Goal: Information Seeking & Learning: Learn about a topic

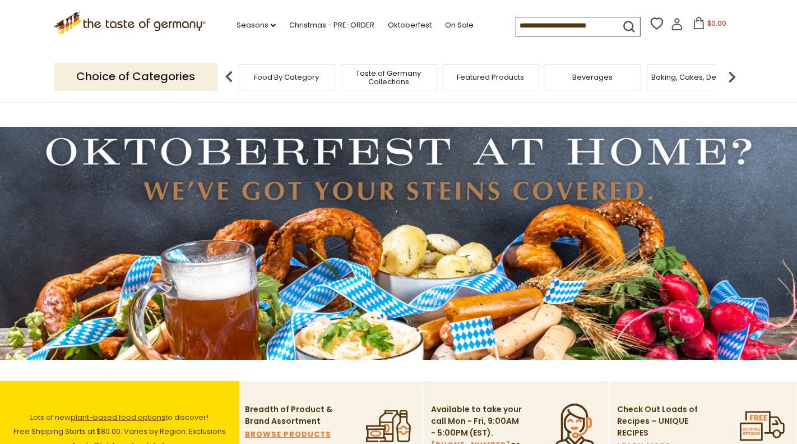
click at [560, 31] on input at bounding box center [563, 25] width 95 height 16
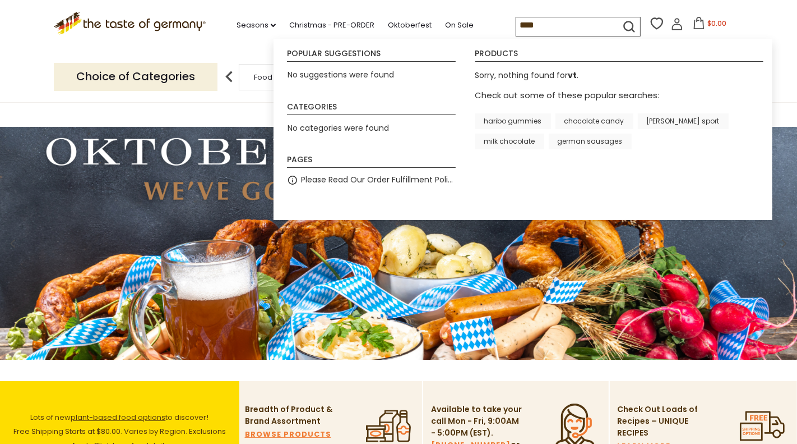
type input "*****"
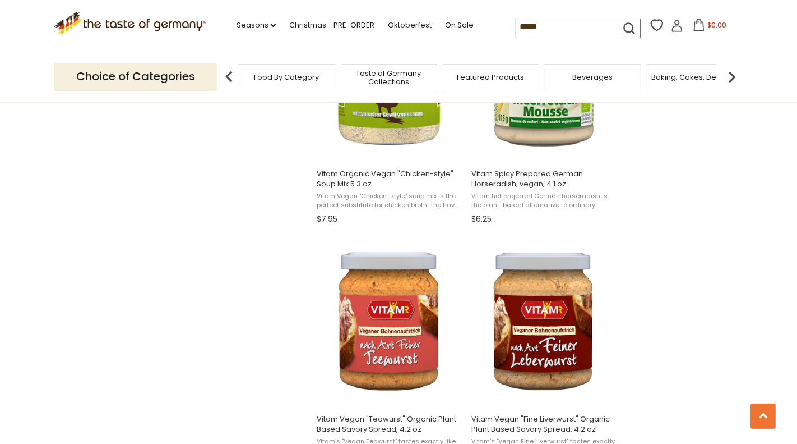
scroll to position [1413, 0]
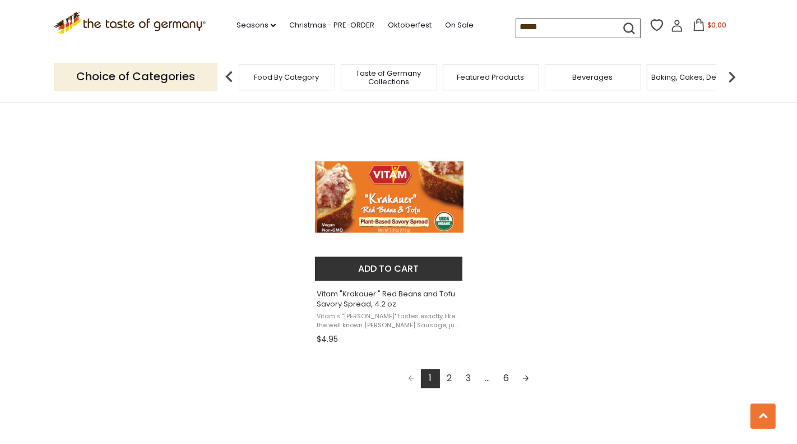
scroll to position [1913, 0]
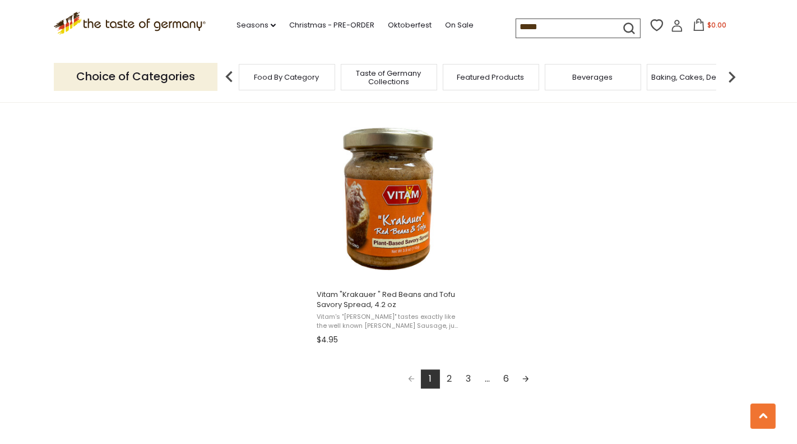
click at [542, 29] on input "*****" at bounding box center [563, 27] width 95 height 16
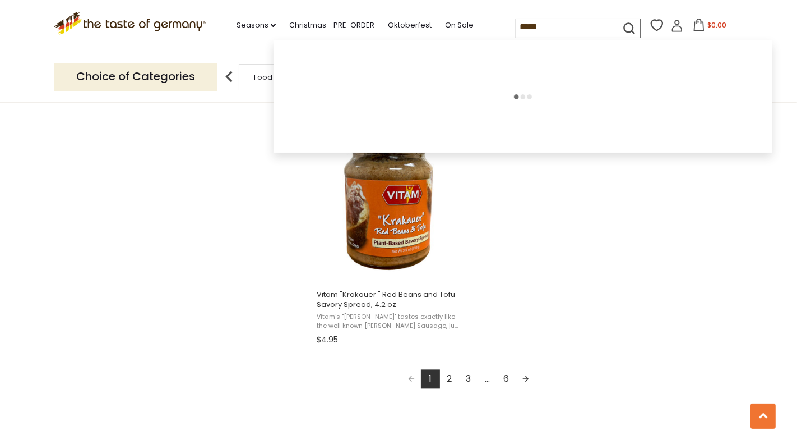
click at [542, 29] on input "*****" at bounding box center [563, 27] width 95 height 16
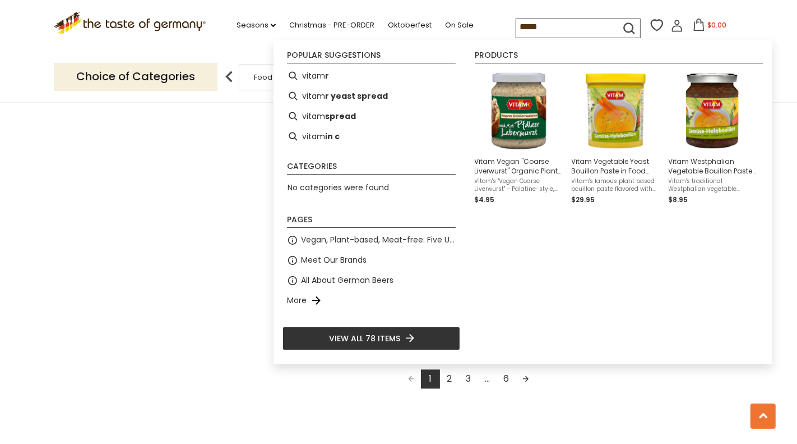
paste input "*"
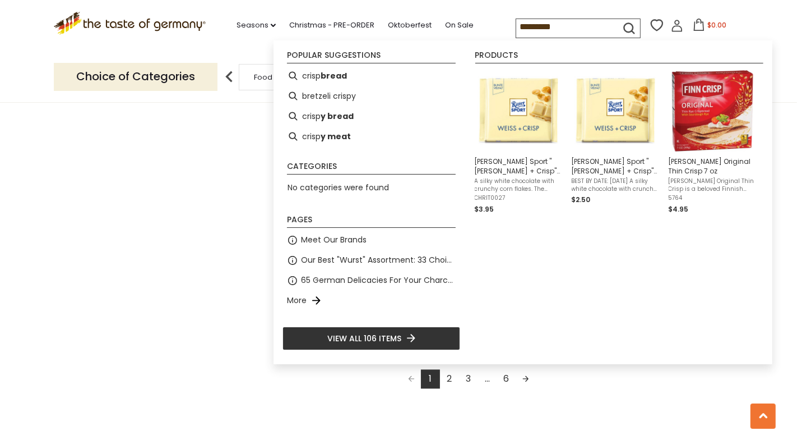
type input "**********"
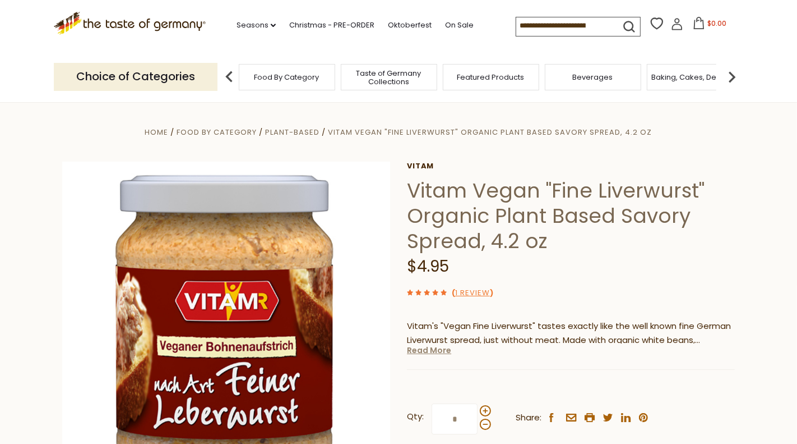
click at [427, 354] on link "Read More" at bounding box center [429, 349] width 44 height 11
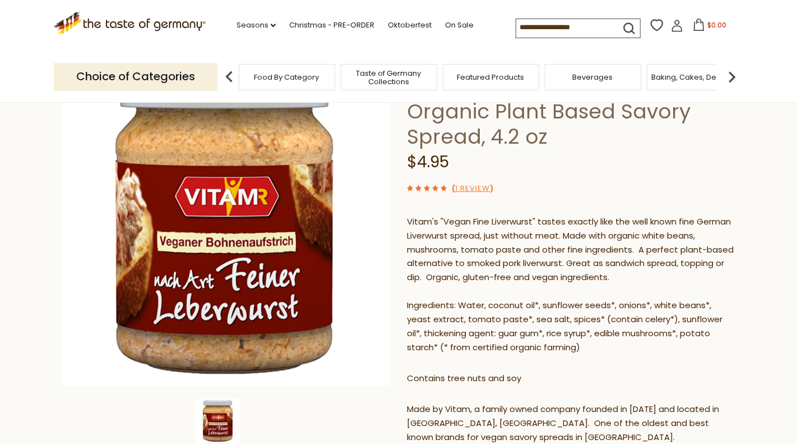
scroll to position [108, 0]
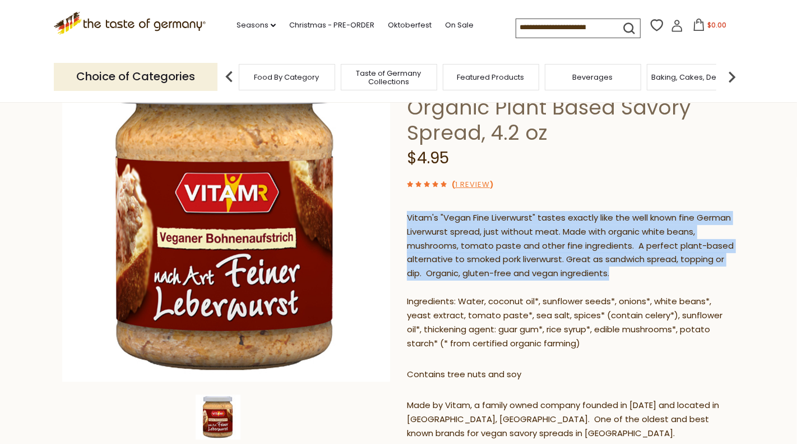
drag, startPoint x: 408, startPoint y: 217, endPoint x: 684, endPoint y: 269, distance: 280.2
click at [684, 269] on p "Vitam's "Vegan Fine Liverwurst" tastes exactly like the well known fine German …" at bounding box center [571, 281] width 328 height 140
copy p "Vitam's "Vegan Fine Liverwurst" tastes exactly like the well known fine German …"
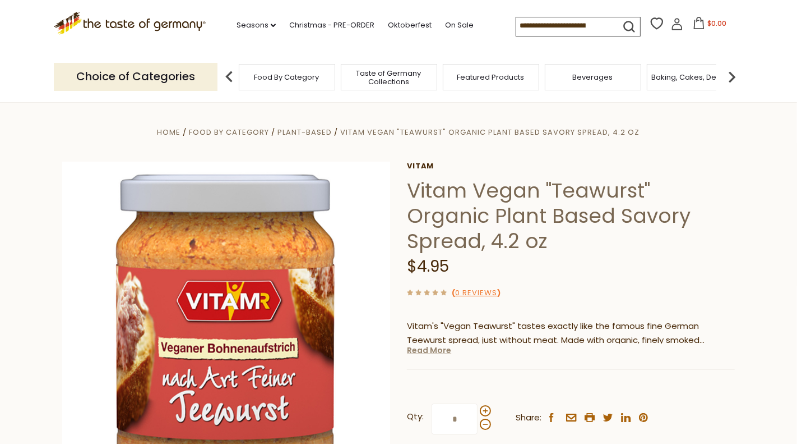
click at [417, 349] on link "Read More" at bounding box center [429, 349] width 44 height 11
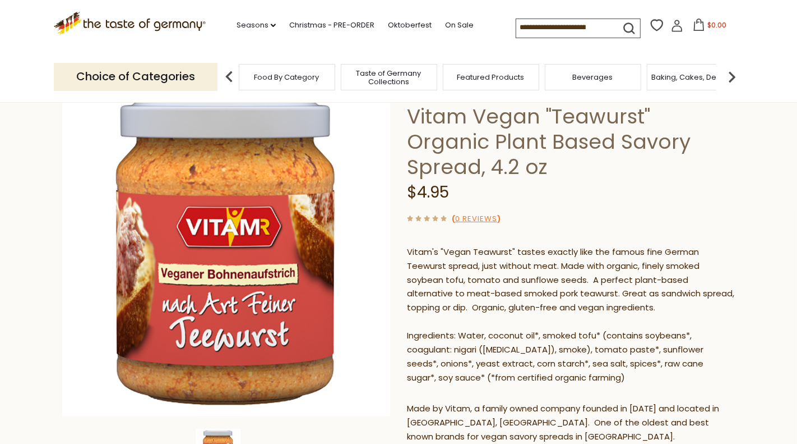
scroll to position [73, 0]
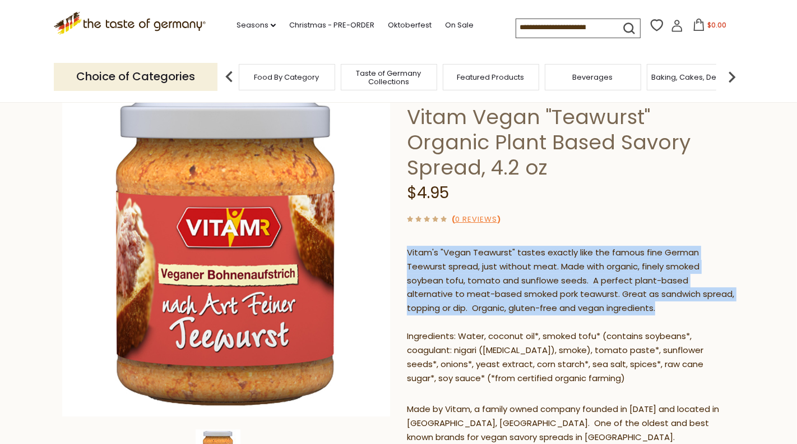
drag, startPoint x: 408, startPoint y: 248, endPoint x: 604, endPoint y: 303, distance: 204.5
click at [604, 303] on p "Vitam's "Vegan Teawurst" tastes exactly like the famous fine German Teewurst sp…" at bounding box center [571, 316] width 328 height 140
copy p "Vitam's "Vegan Teawurst" tastes exactly like the famous fine German Teewurst sp…"
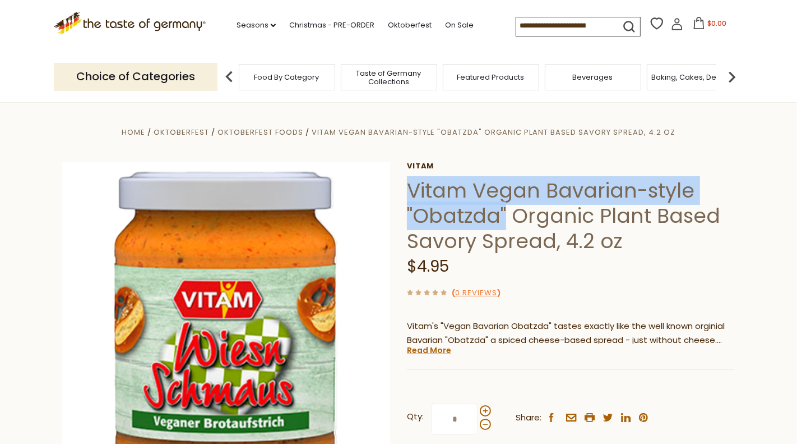
drag, startPoint x: 410, startPoint y: 189, endPoint x: 506, endPoint y: 204, distance: 97.1
click at [507, 205] on h1 "Vitam Vegan Bavarian-style "Obatzda" Organic Plant Based Savory Spread, 4.2 oz" at bounding box center [571, 216] width 328 height 76
copy h1 "Vitam Vegan Bavarian-style "Obatzda""
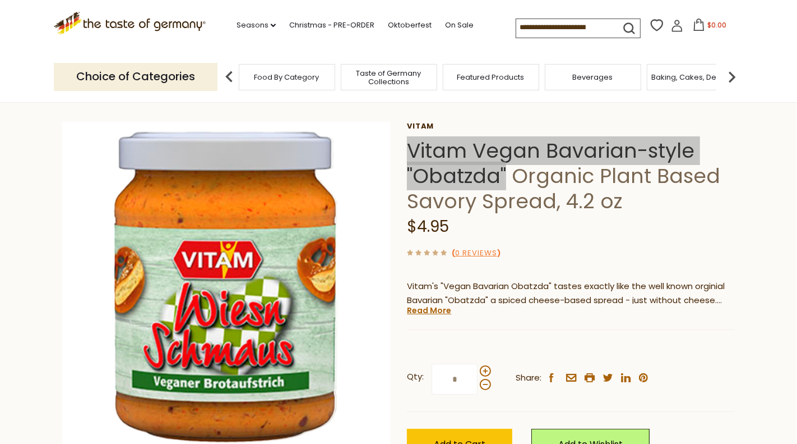
scroll to position [57, 0]
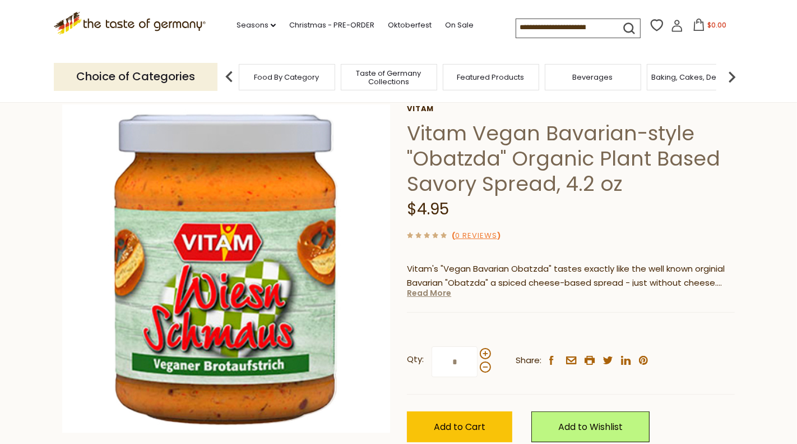
click at [436, 296] on link "Read More" at bounding box center [429, 292] width 44 height 11
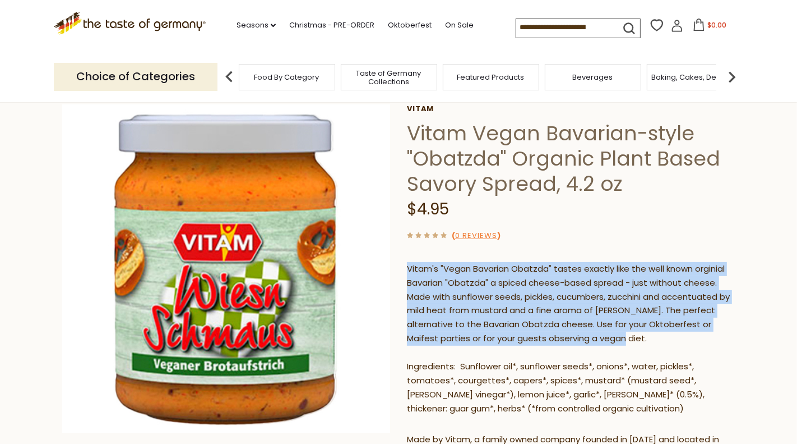
drag, startPoint x: 409, startPoint y: 266, endPoint x: 618, endPoint y: 336, distance: 220.6
click at [618, 336] on p "Vitam's "Vegan Bavarian Obatzda" tastes exactly like the well known orginial Ba…" at bounding box center [571, 339] width 328 height 154
copy p "Vitam's "Vegan Bavarian Obatzda" tastes exactly like the well known orginial Ba…"
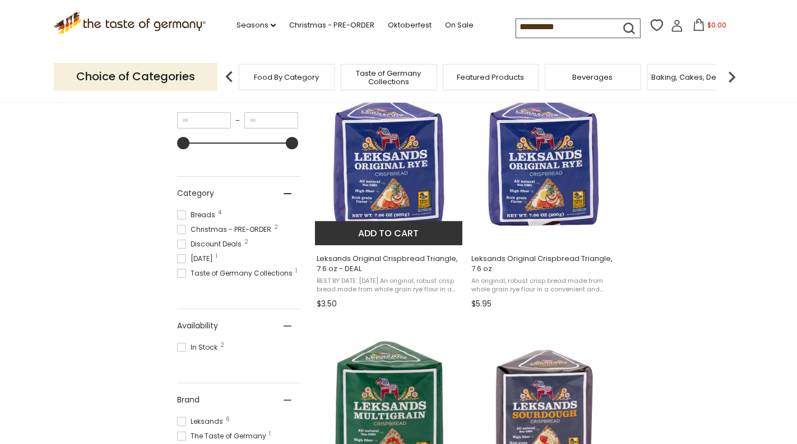
scroll to position [242, 0]
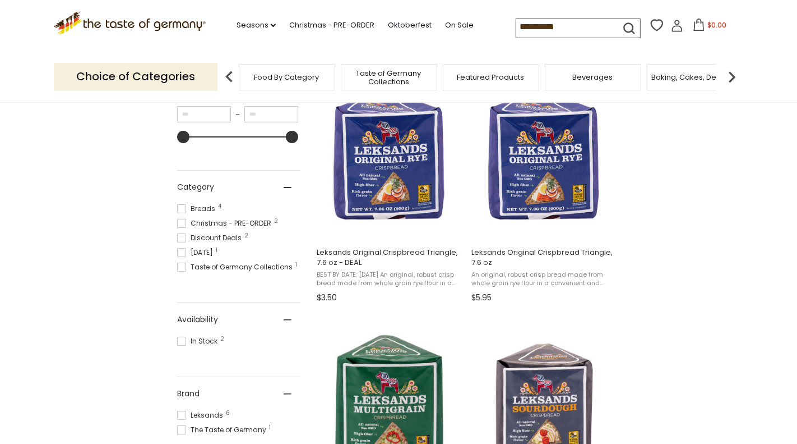
click at [550, 30] on input "**********" at bounding box center [563, 27] width 95 height 16
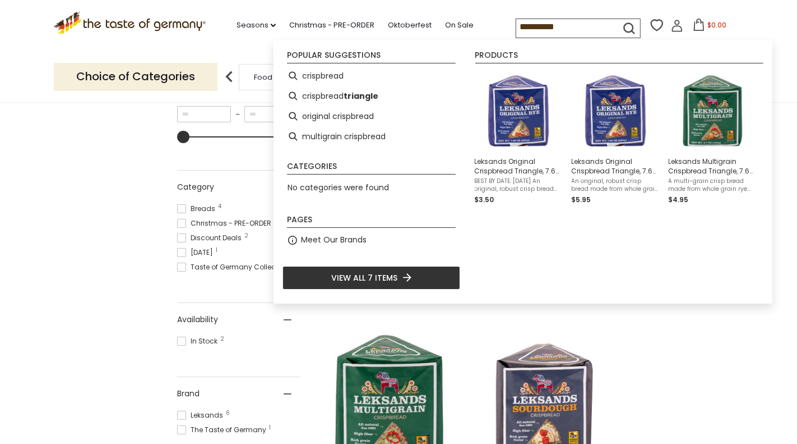
click at [550, 30] on input "**********" at bounding box center [563, 27] width 95 height 16
paste input "*"
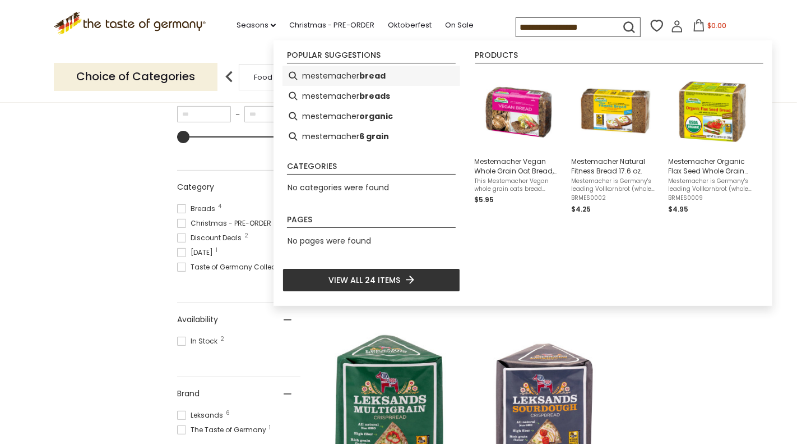
scroll to position [0, 23]
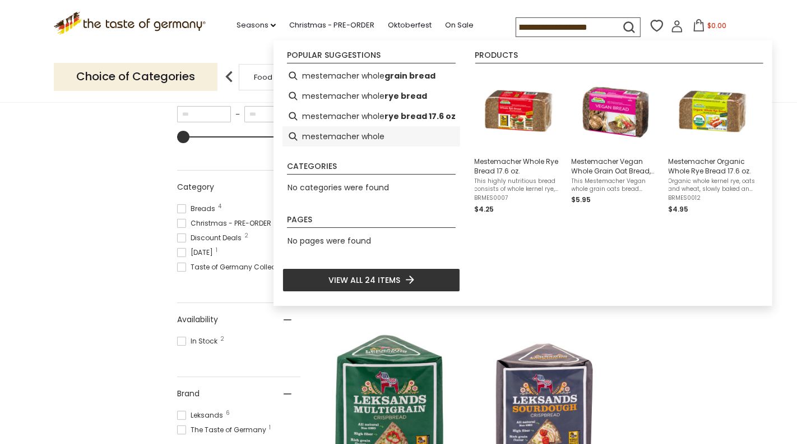
type input "**********"
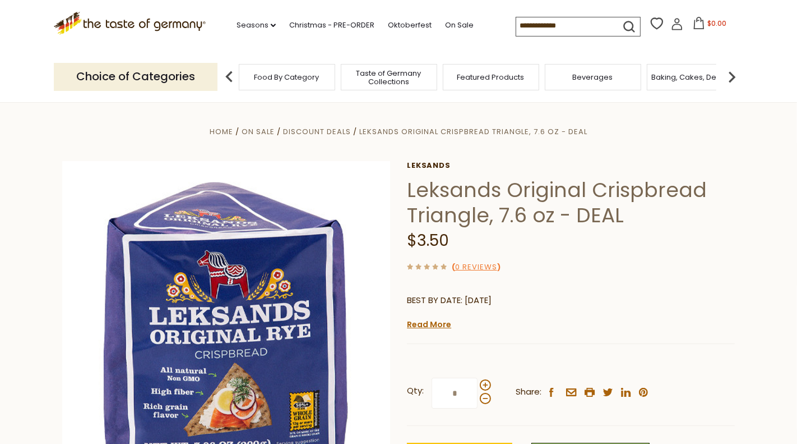
click at [456, 192] on h1 "Leksands Original Crispbread Triangle, 7.6 oz - DEAL" at bounding box center [571, 202] width 328 height 50
copy h1 "Leksands"
click at [437, 327] on link "Read More" at bounding box center [429, 324] width 44 height 11
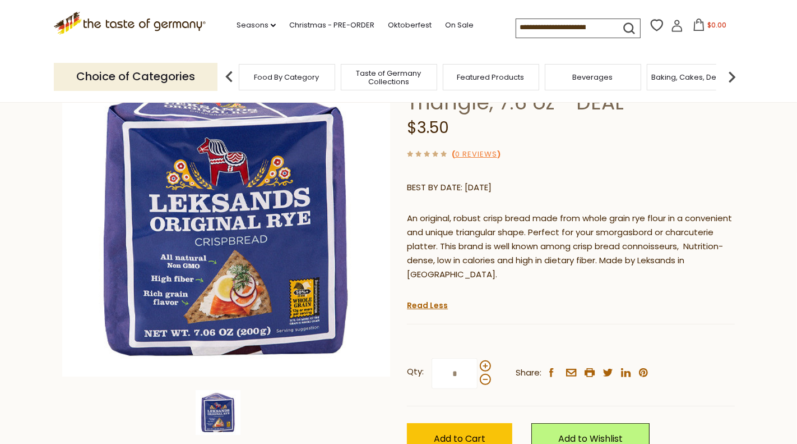
scroll to position [113, 0]
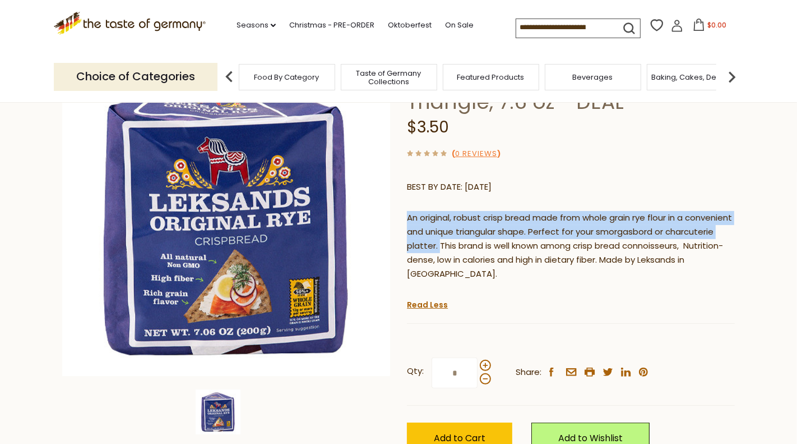
drag, startPoint x: 408, startPoint y: 218, endPoint x: 489, endPoint y: 241, distance: 84.1
click at [489, 241] on p "An original, robust crisp bread made from whole grain rye flour in a convenient…" at bounding box center [571, 246] width 328 height 70
copy p "An original, robust crisp bread made from whole grain rye flour in a convenient…"
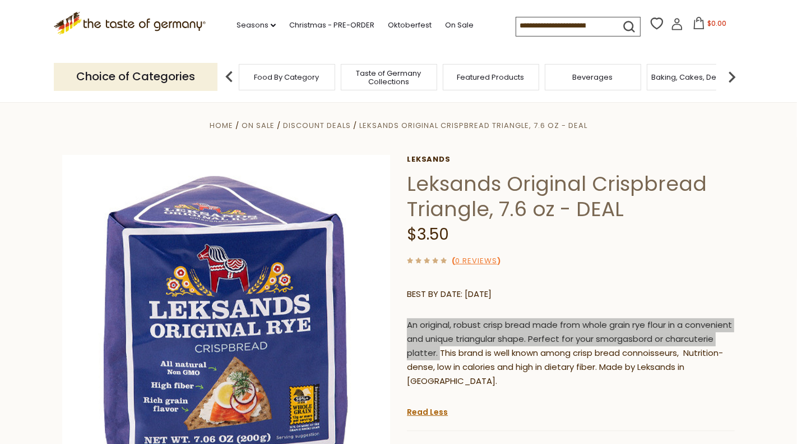
scroll to position [2, 0]
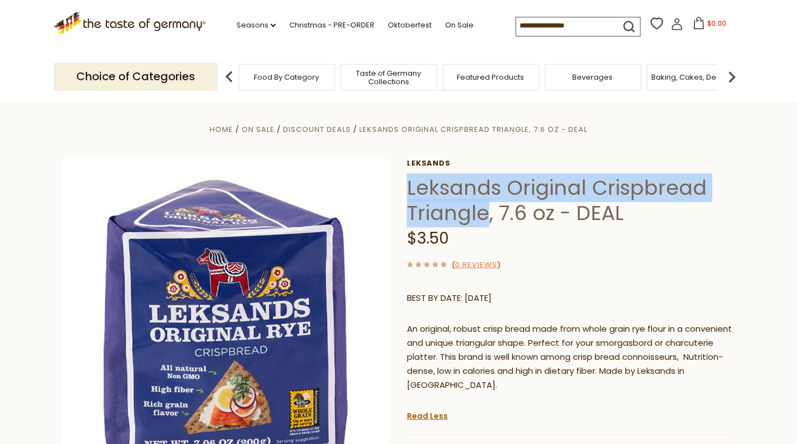
drag, startPoint x: 409, startPoint y: 185, endPoint x: 486, endPoint y: 207, distance: 79.9
click at [486, 207] on h1 "Leksands Original Crispbread Triangle, 7.6 oz - DEAL" at bounding box center [571, 200] width 328 height 50
copy h1 "Leksands Original Crispbread Triangle"
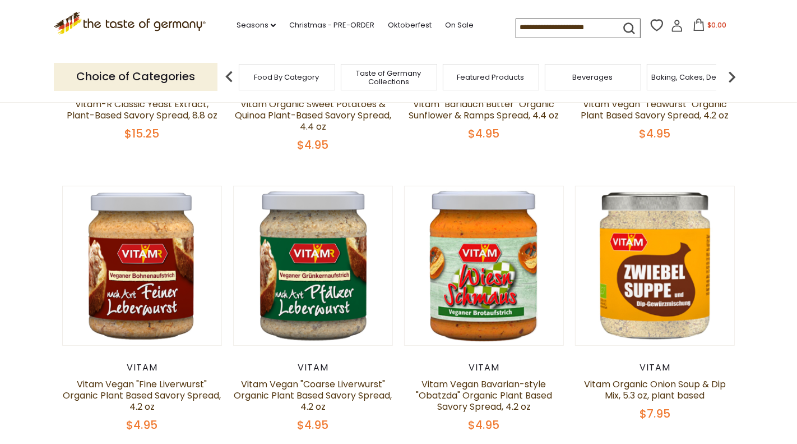
scroll to position [297, 0]
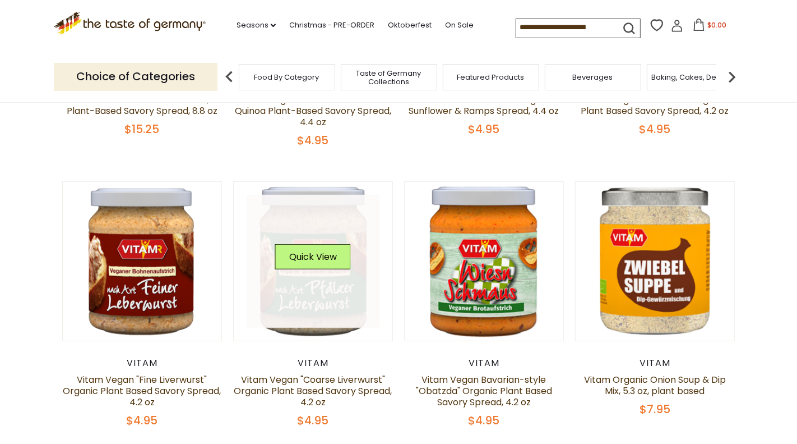
click at [304, 221] on link at bounding box center [313, 261] width 133 height 133
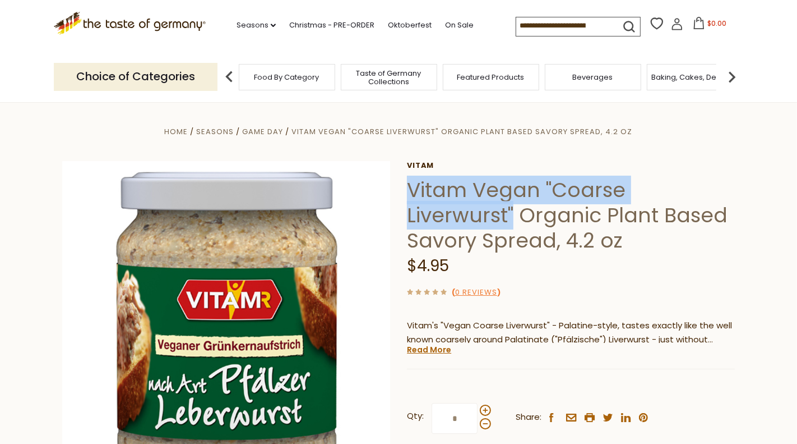
drag, startPoint x: 408, startPoint y: 190, endPoint x: 733, endPoint y: 182, distance: 325.3
click at [733, 183] on h1 "Vitam Vegan "Coarse Liverwurst" Organic Plant Based Savory Spread, 4.2 oz" at bounding box center [571, 215] width 328 height 76
copy h1 "Vitam Vegan "Coarse Liverwurst""
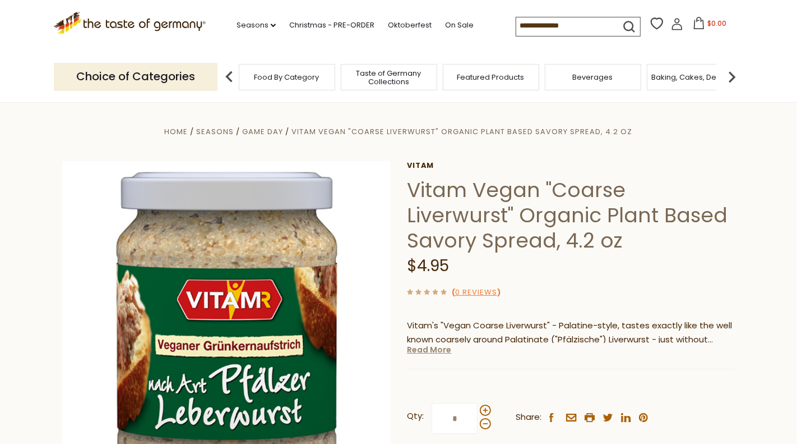
click at [433, 347] on link "Read More" at bounding box center [429, 349] width 44 height 11
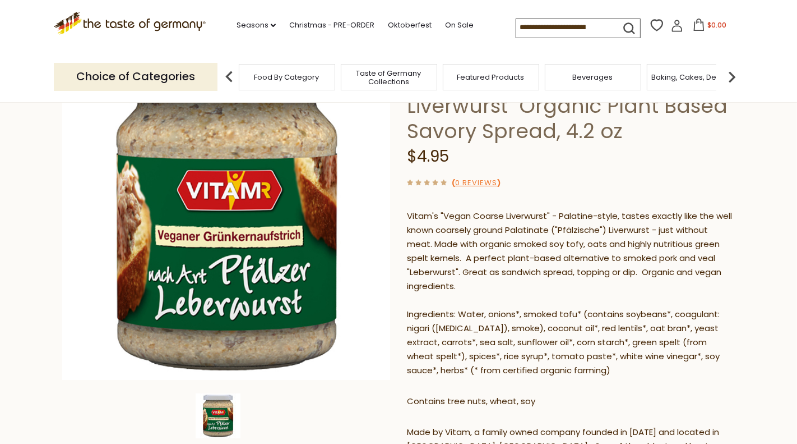
scroll to position [110, 0]
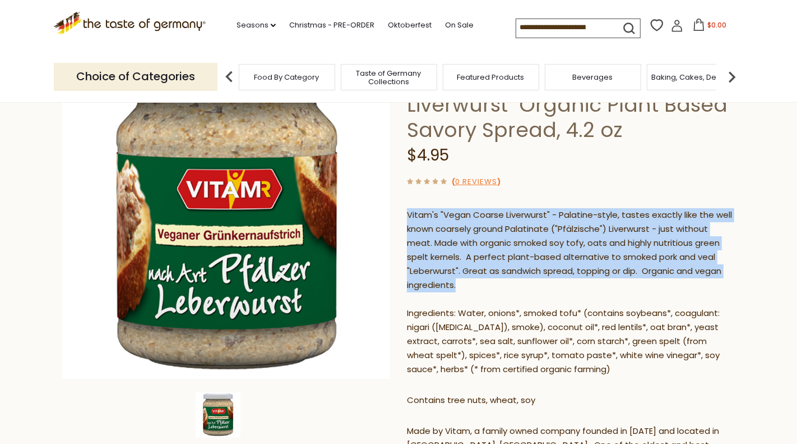
drag, startPoint x: 407, startPoint y: 213, endPoint x: 484, endPoint y: 283, distance: 103.6
click at [484, 283] on p "Vitam's "Vegan Coarse Liverwurst" - Palatine-style, tastes exactly like the wel…" at bounding box center [571, 292] width 328 height 168
copy p "Vitam's "Vegan Coarse Liverwurst" - Palatine-style, tastes exactly like the wel…"
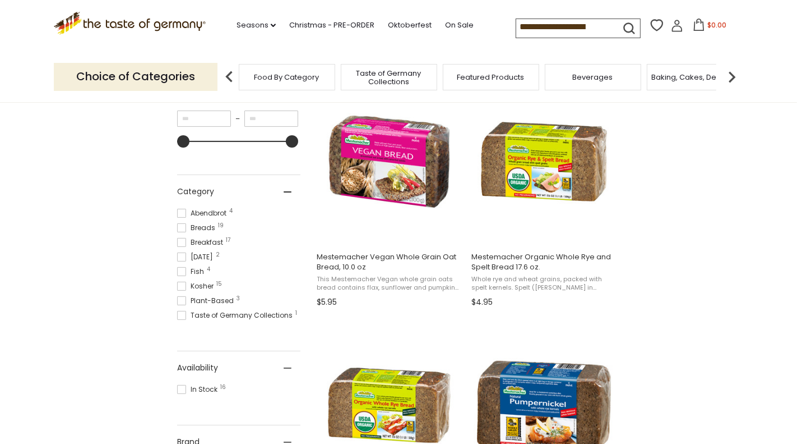
scroll to position [261, 0]
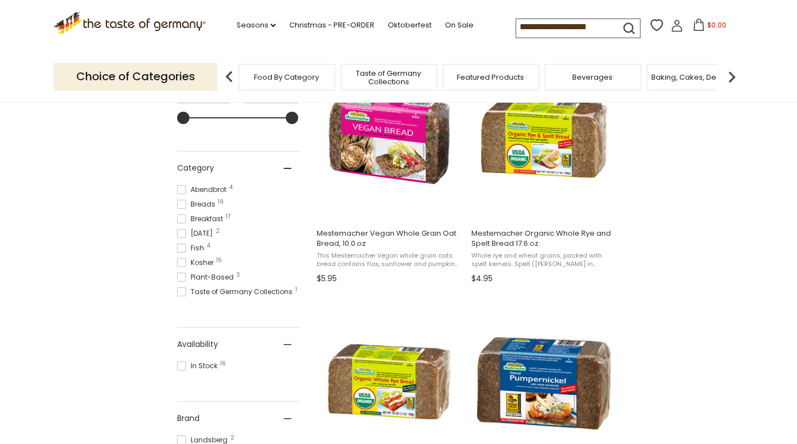
click at [557, 27] on input "**********" at bounding box center [563, 27] width 95 height 16
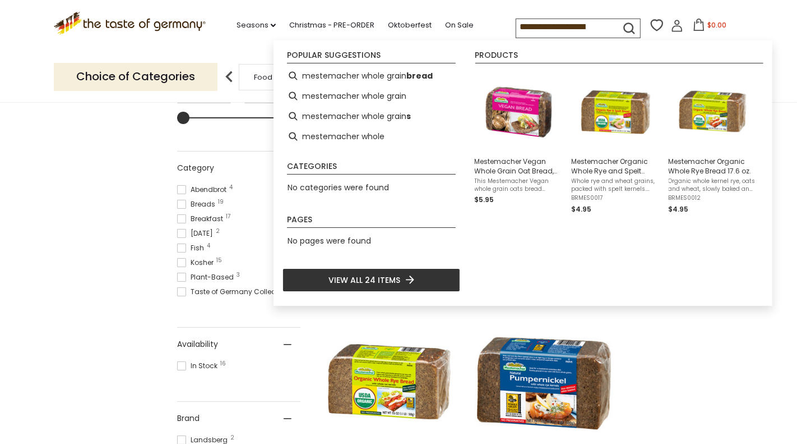
paste input
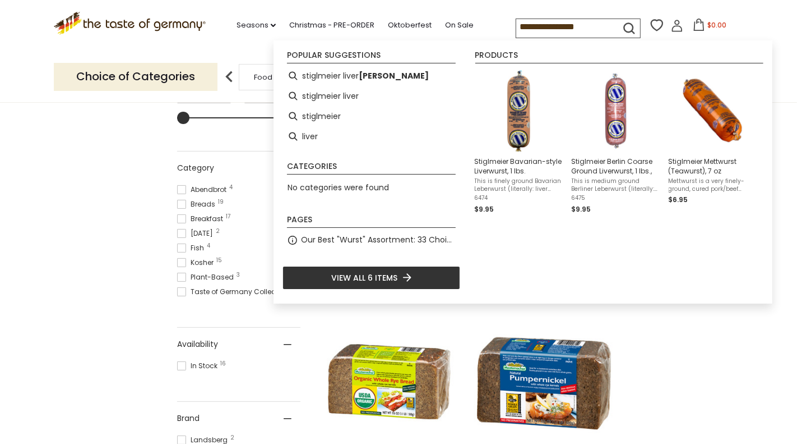
click at [568, 28] on input "**********" at bounding box center [563, 27] width 95 height 16
paste input "****"
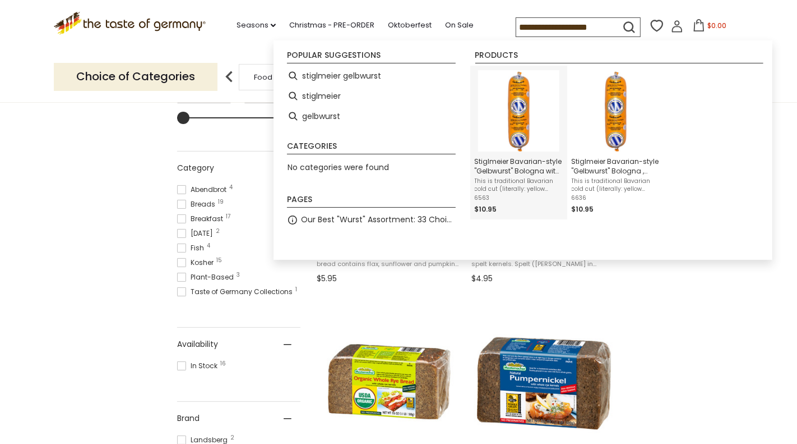
type input "**********"
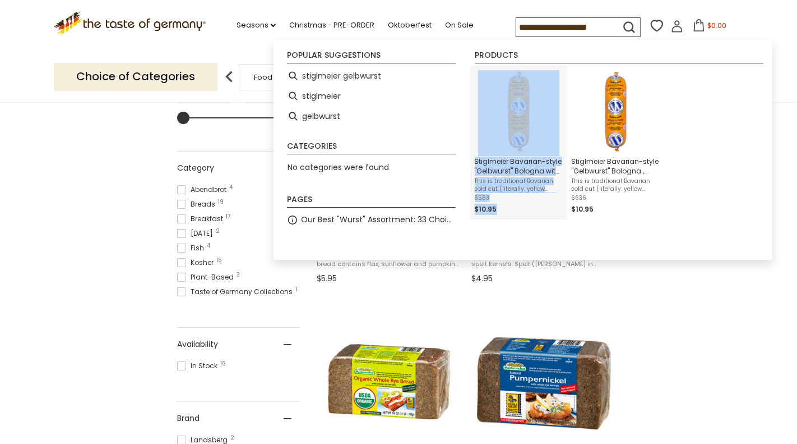
scroll to position [0, 0]
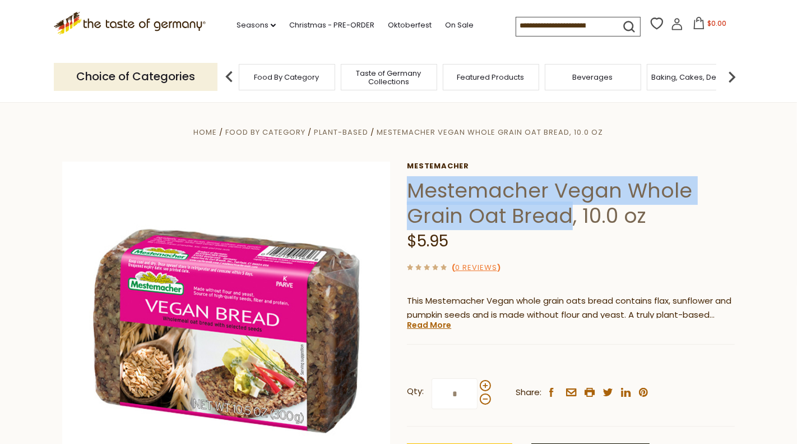
drag, startPoint x: 412, startPoint y: 190, endPoint x: 568, endPoint y: 214, distance: 158.3
click at [568, 214] on h1 "Mestemacher Vegan Whole Grain Oat Bread, 10.0 oz" at bounding box center [571, 203] width 328 height 50
copy h1 "Mestemacher Vegan Whole Grain Oat Bread"
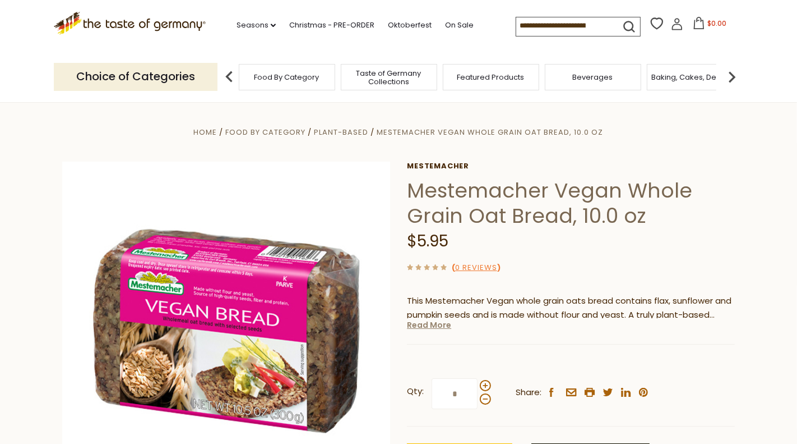
click at [435, 324] on link "Read More" at bounding box center [429, 324] width 44 height 11
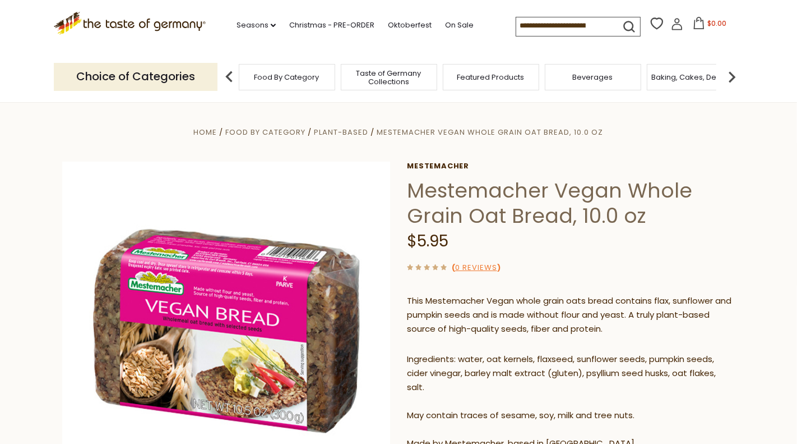
click at [410, 300] on p "This Mestemacher Vegan whole grain oats bread contains flax, sunflower and pump…" at bounding box center [571, 315] width 328 height 42
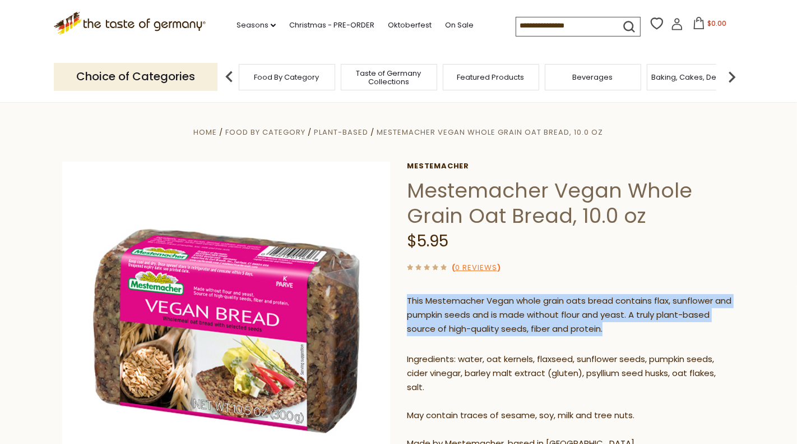
drag, startPoint x: 408, startPoint y: 299, endPoint x: 699, endPoint y: 327, distance: 292.4
click at [699, 327] on p "This Mestemacher Vegan whole grain oats bread contains flax, sunflower and pump…" at bounding box center [571, 315] width 328 height 42
copy p "This Mestemacher Vegan whole grain oats bread contains flax, sunflower and pump…"
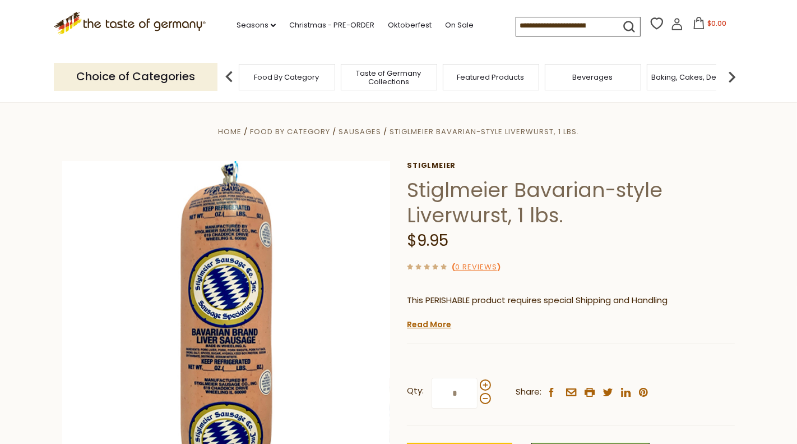
click at [457, 218] on h1 "Stiglmeier Bavarian-style Liverwurst, 1 lbs." at bounding box center [571, 202] width 328 height 50
copy h1 "Liverwurst"
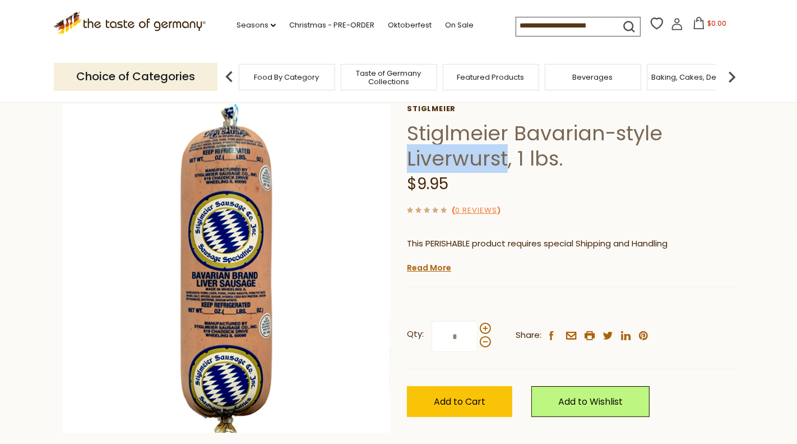
scroll to position [35, 0]
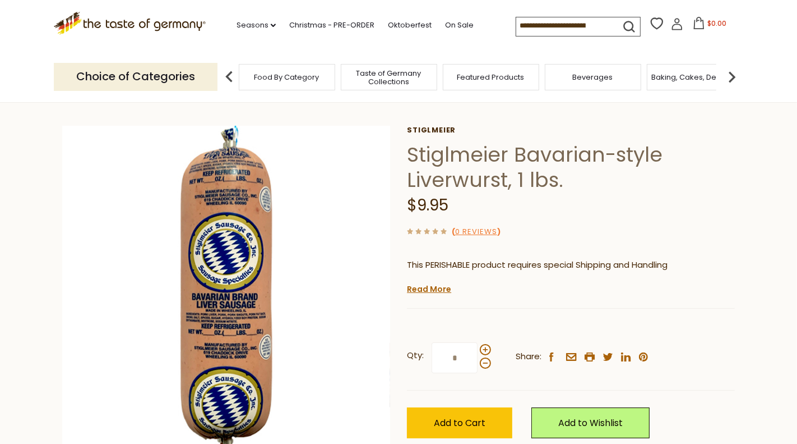
click at [427, 152] on h1 "Stiglmeier Bavarian-style Liverwurst, 1 lbs." at bounding box center [571, 167] width 328 height 50
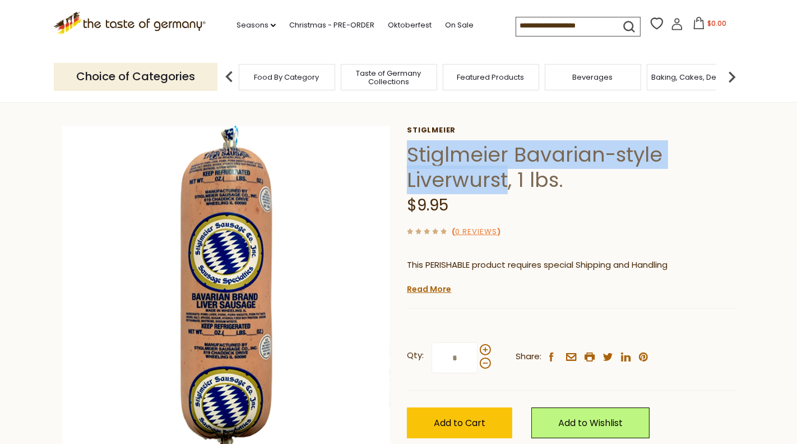
drag, startPoint x: 409, startPoint y: 151, endPoint x: 502, endPoint y: 178, distance: 96.9
click at [503, 178] on h1 "Stiglmeier Bavarian-style Liverwurst, 1 lbs." at bounding box center [571, 167] width 328 height 50
copy h1 "Stiglmeier Bavarian-style Liverwurs"
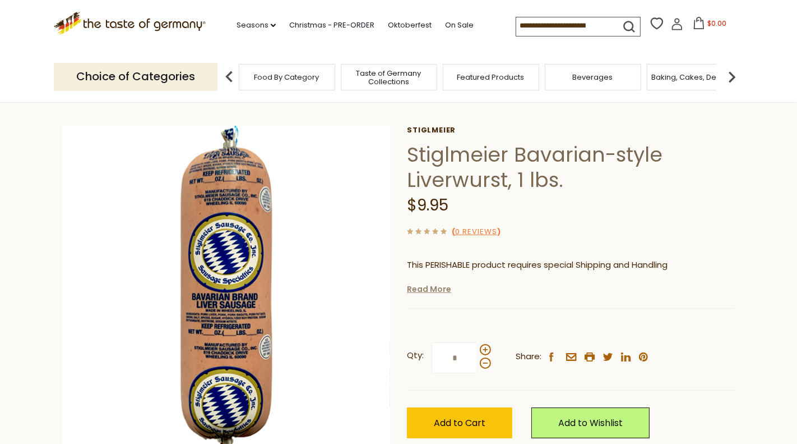
click at [422, 285] on link "Read More" at bounding box center [429, 288] width 44 height 11
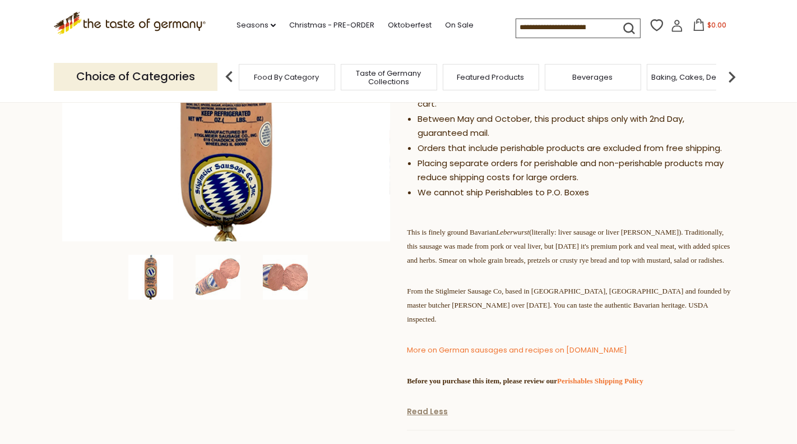
scroll to position [248, 0]
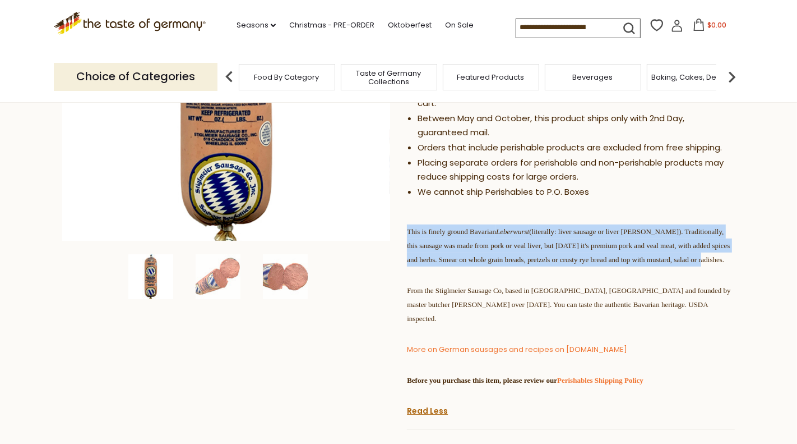
drag, startPoint x: 407, startPoint y: 229, endPoint x: 657, endPoint y: 273, distance: 253.9
click at [657, 266] on p "This is finely ground Bavarian Leberwurst (literally: liver sausage or liver pa…" at bounding box center [571, 245] width 328 height 42
copy span "This is finely ground Bavarian Leberwurst (literally: liver sausage or liver pa…"
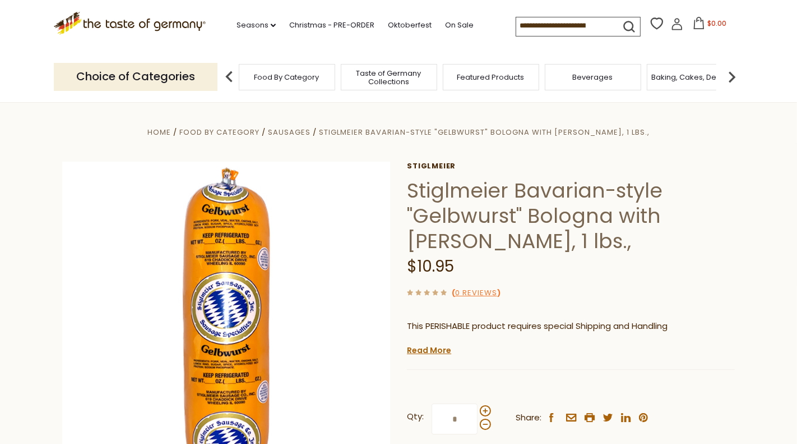
click at [467, 213] on h1 "Stiglmeier Bavarian-style "Gelbwurst" Bologna with Parsley, 1 lbs.," at bounding box center [571, 216] width 328 height 76
copy h1 "Gelbwurst"
click at [423, 350] on link "Read More" at bounding box center [429, 349] width 44 height 11
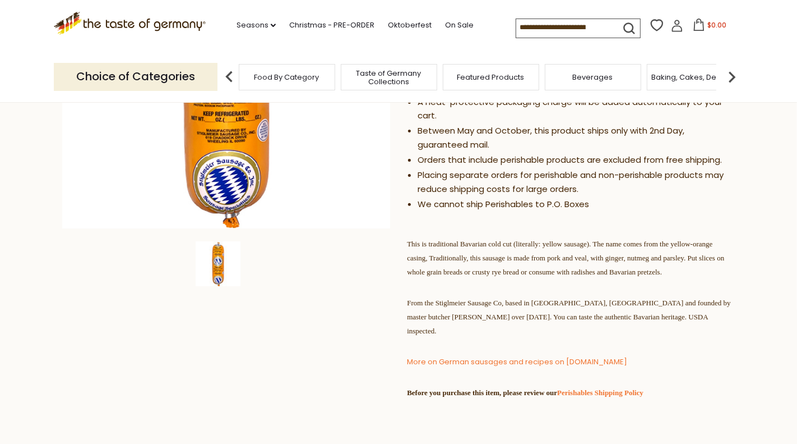
scroll to position [262, 0]
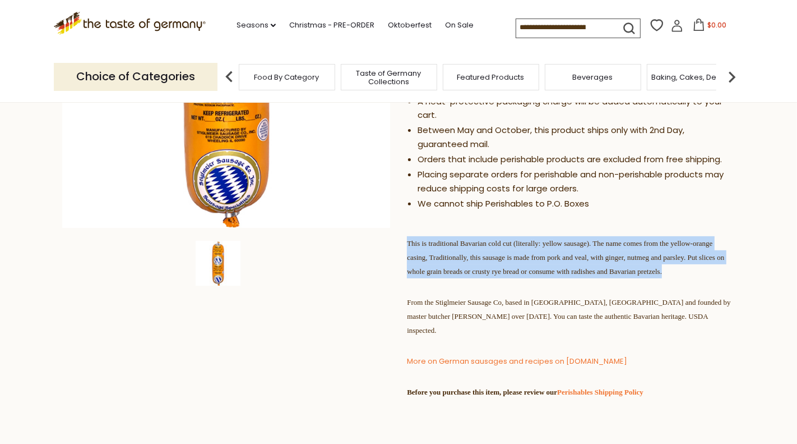
drag, startPoint x: 407, startPoint y: 242, endPoint x: 637, endPoint y: 281, distance: 233.3
click at [638, 278] on p "This is traditional Bavarian cold cut (literally: yellow sausage). The name com…" at bounding box center [571, 257] width 328 height 42
copy span "This is traditional Bavarian cold cut (literally: yellow sausage). The name com…"
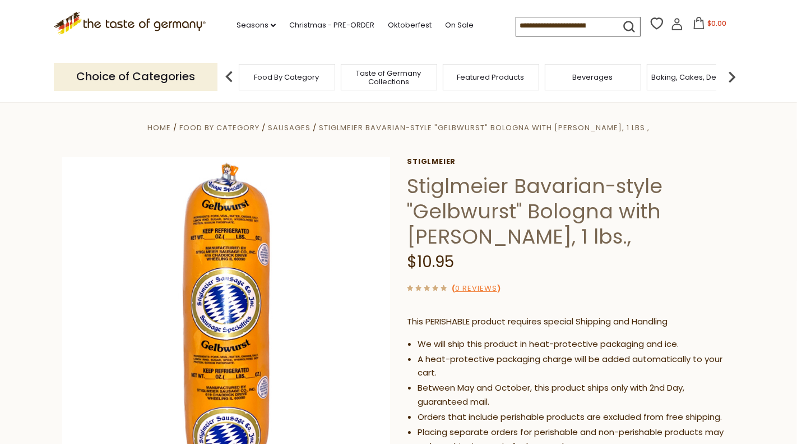
scroll to position [11, 0]
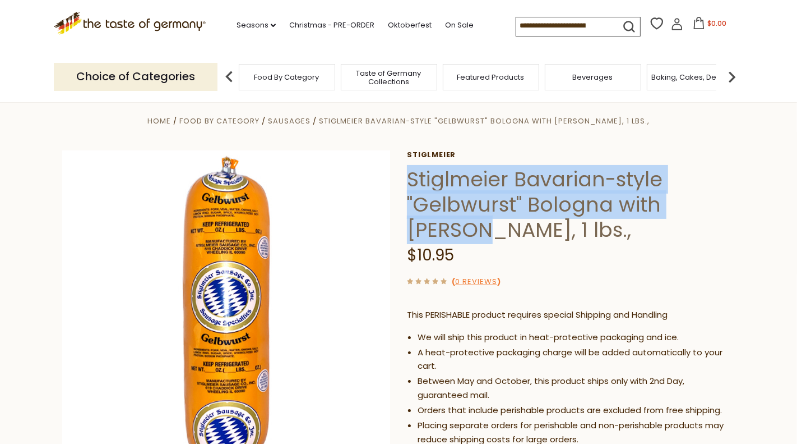
drag, startPoint x: 409, startPoint y: 181, endPoint x: 475, endPoint y: 225, distance: 79.5
click at [475, 225] on h1 "Stiglmeier Bavarian-style "Gelbwurst" Bologna with Parsley, 1 lbs.," at bounding box center [571, 205] width 328 height 76
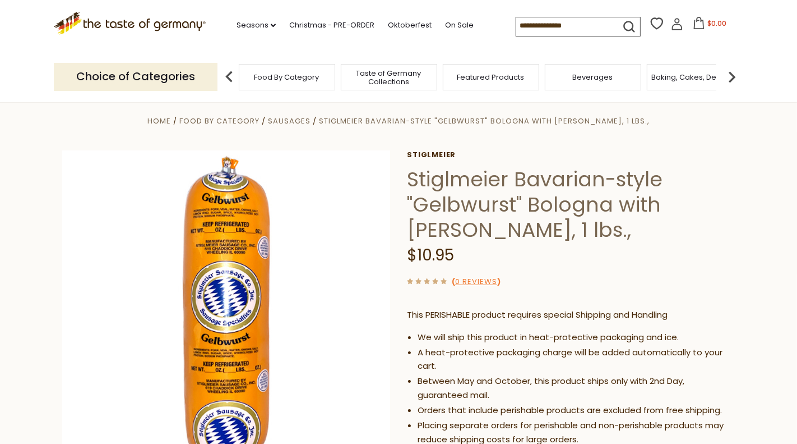
click at [620, 190] on h1 "Stiglmeier Bavarian-style "Gelbwurst" Bologna with Parsley, 1 lbs.," at bounding box center [571, 205] width 328 height 76
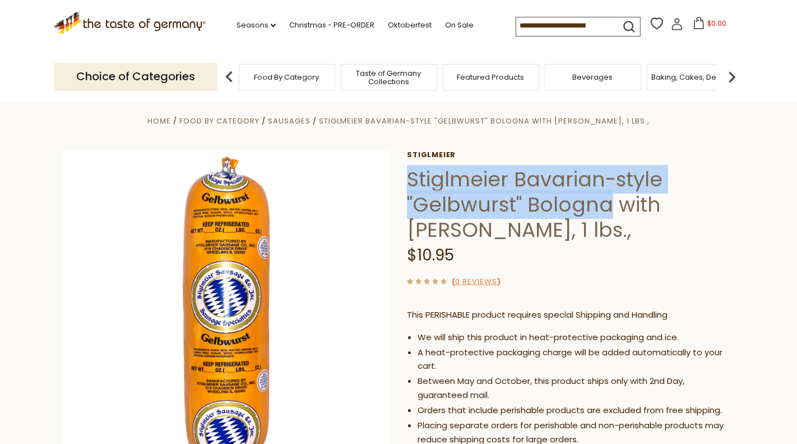
drag, startPoint x: 608, startPoint y: 204, endPoint x: 410, endPoint y: 177, distance: 200.3
click at [410, 177] on h1 "Stiglmeier Bavarian-style "Gelbwurst" Bologna with Parsley, 1 lbs.," at bounding box center [571, 205] width 328 height 76
copy h1 "Stiglmeier Bavarian-style "Gelbwurst" Bologna"
